Goal: Task Accomplishment & Management: Complete application form

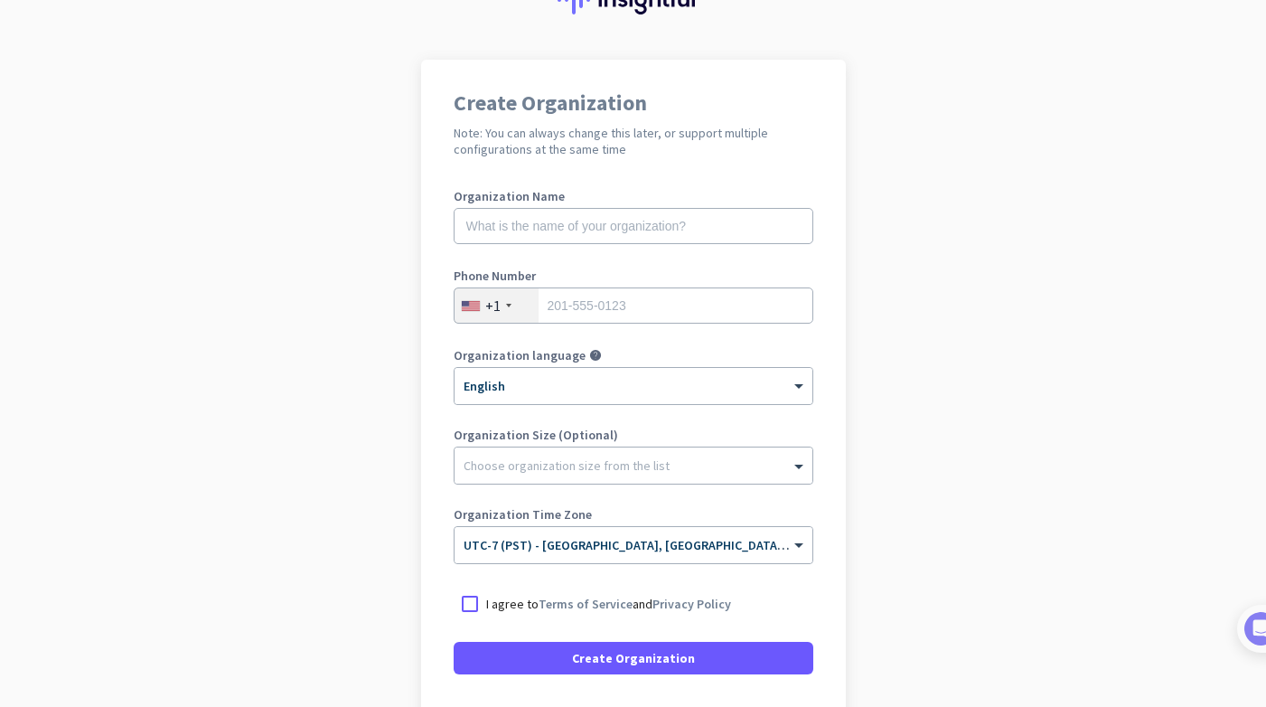
scroll to position [88, 0]
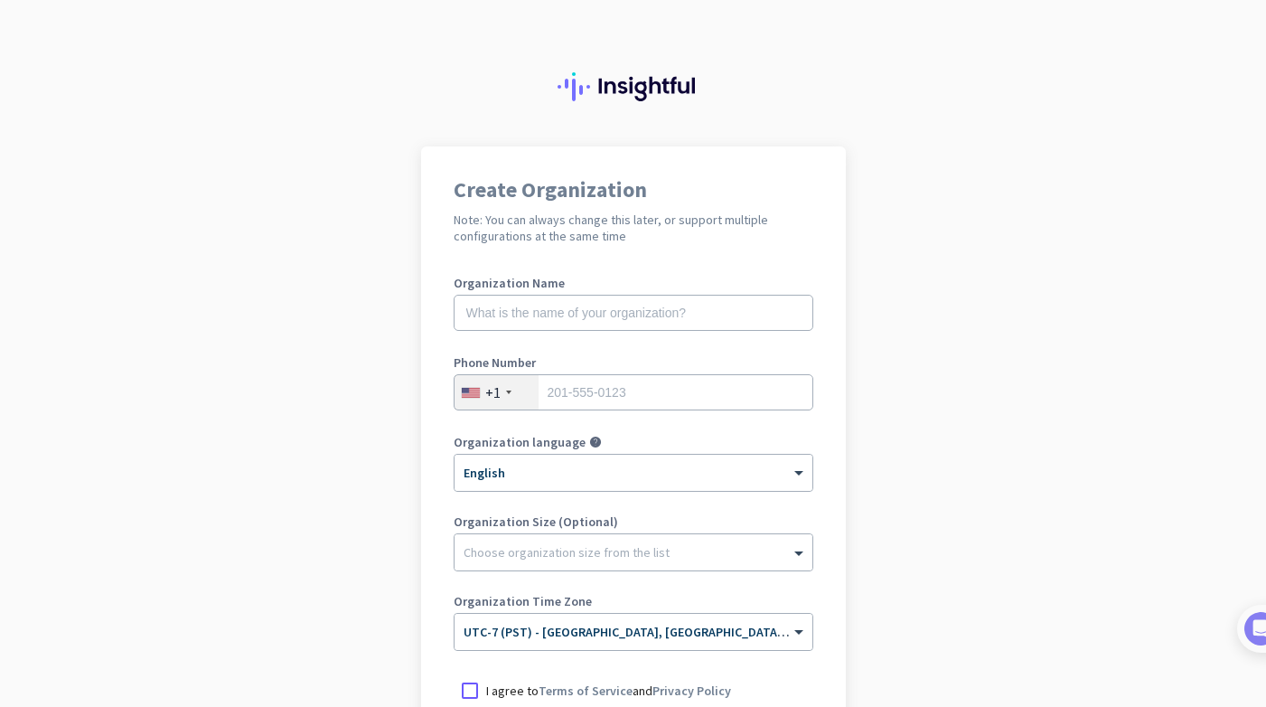
scroll to position [222, 0]
